Goal: Information Seeking & Learning: Check status

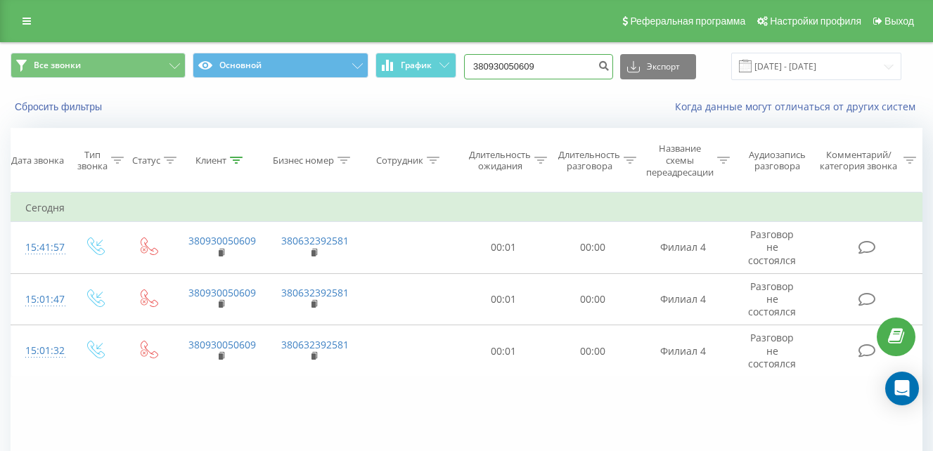
click at [577, 75] on input "380930050609" at bounding box center [538, 66] width 149 height 25
type input "3"
paste input "380984391291"
type input "380984391291"
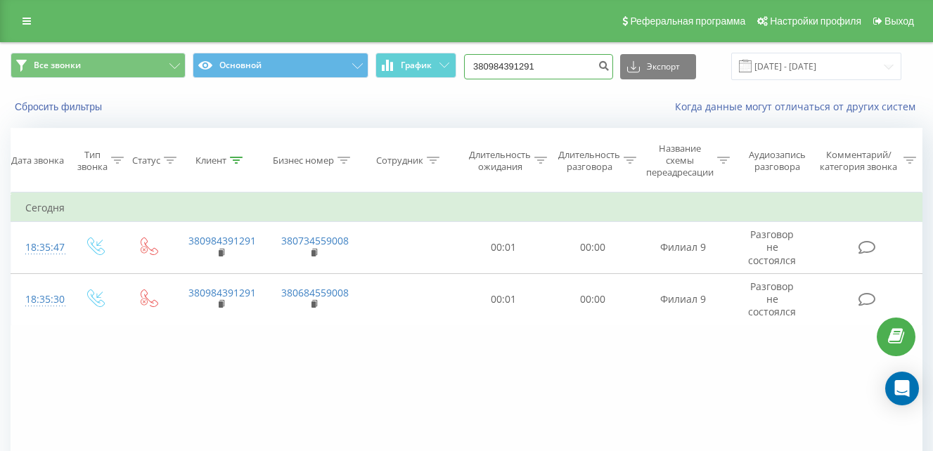
click at [567, 69] on input "380984391291" at bounding box center [538, 66] width 149 height 25
type input "3"
paste input "380952606160"
type input "380952606160"
